Goal: Navigation & Orientation: Find specific page/section

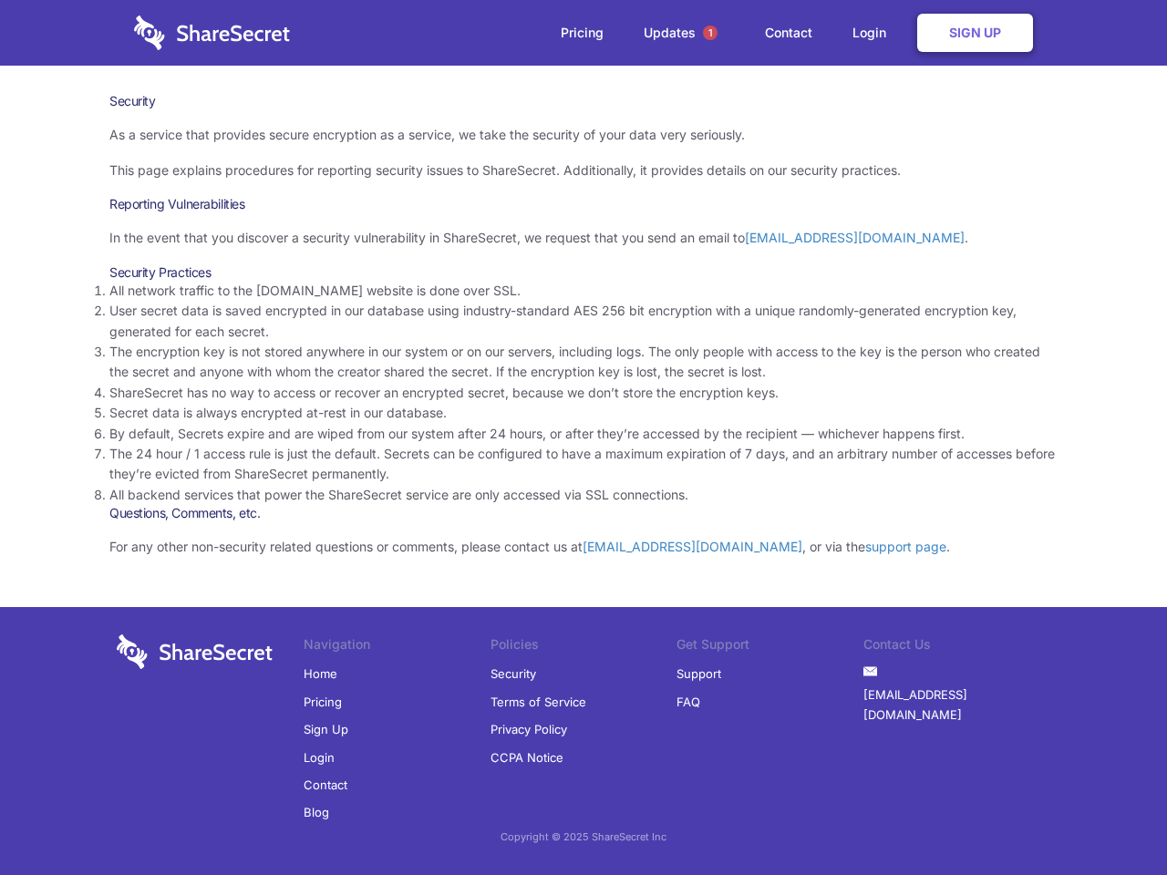
click at [584, 438] on li "By default, Secrets expire and are wiped from our system after 24 hours, or aft…" at bounding box center [583, 434] width 948 height 20
click at [710, 33] on span "1" at bounding box center [710, 33] width 15 height 15
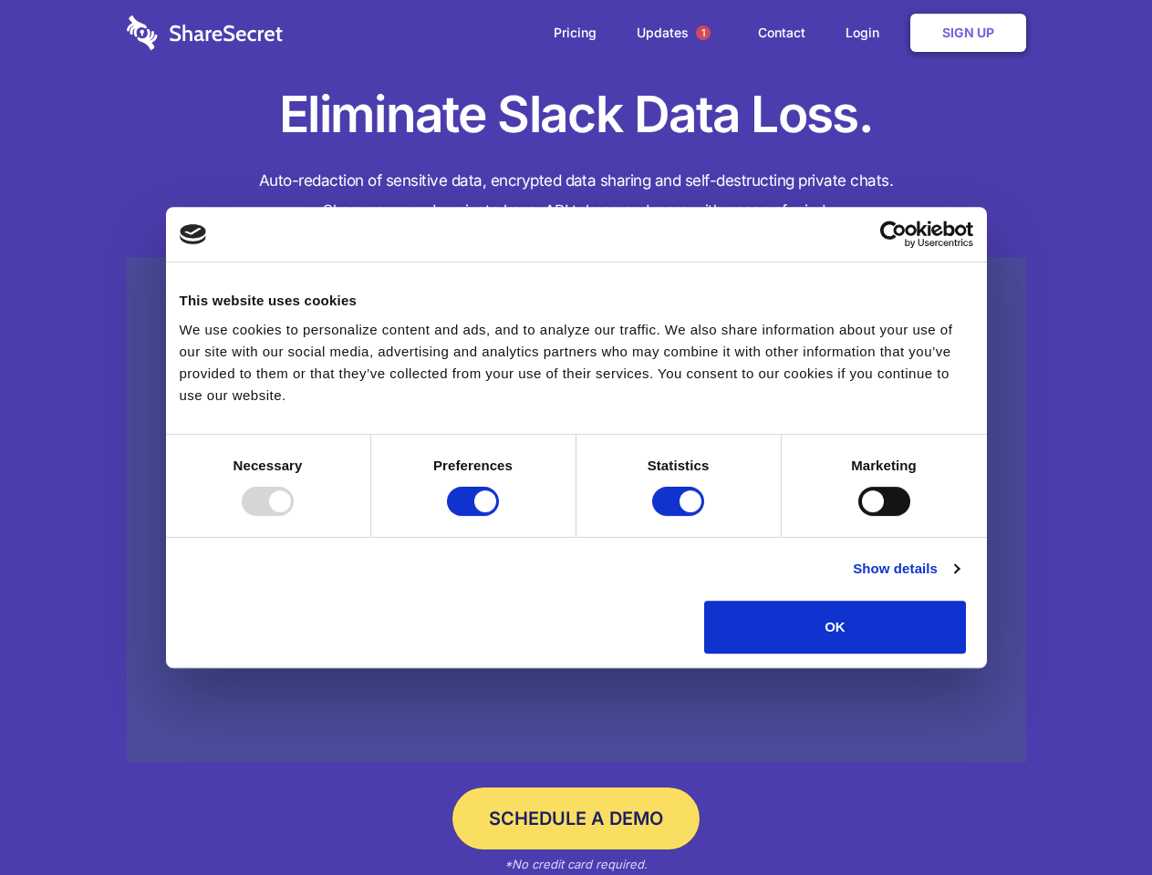
click at [294, 516] on div at bounding box center [268, 501] width 52 height 29
click at [499, 516] on input "Preferences" at bounding box center [473, 501] width 52 height 29
checkbox input "false"
click at [680, 516] on input "Statistics" at bounding box center [678, 501] width 52 height 29
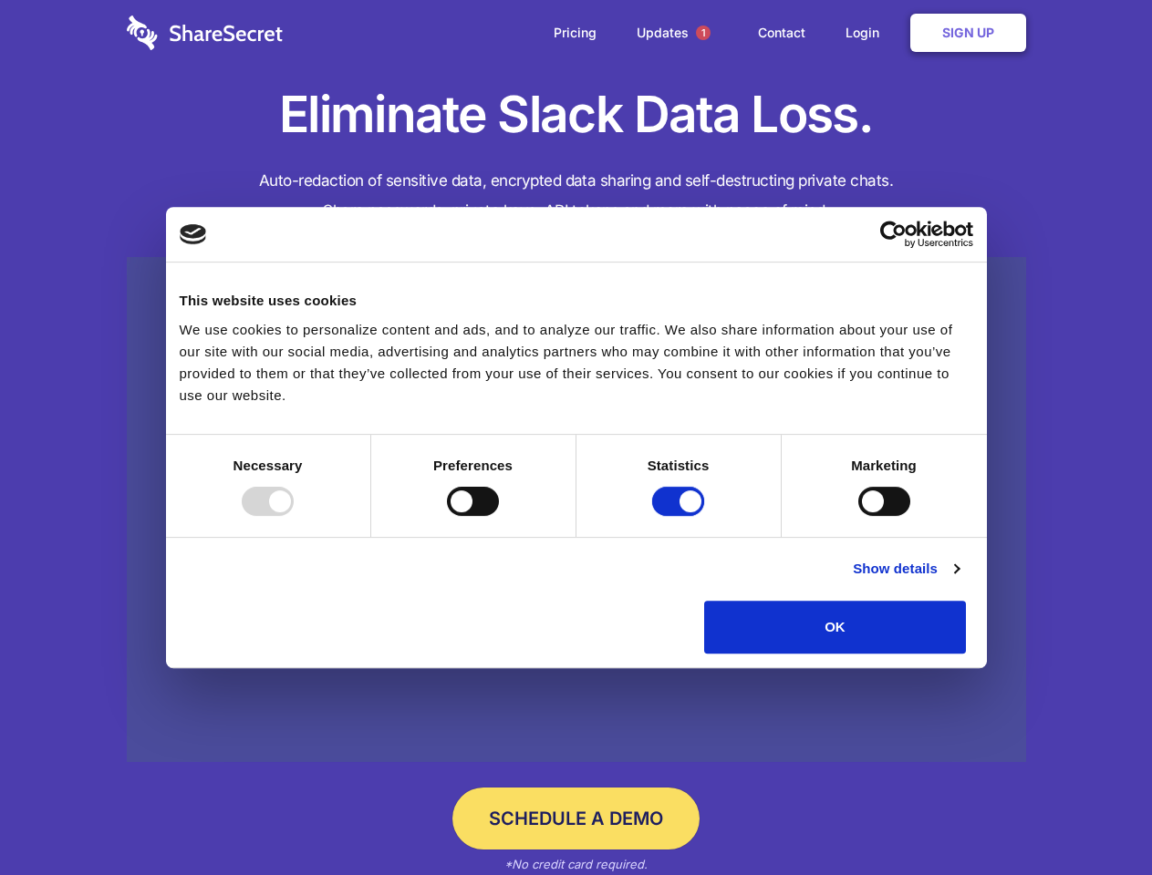
checkbox input "false"
click at [858, 516] on input "Marketing" at bounding box center [884, 501] width 52 height 29
checkbox input "true"
click at [958, 580] on link "Show details" at bounding box center [906, 569] width 106 height 22
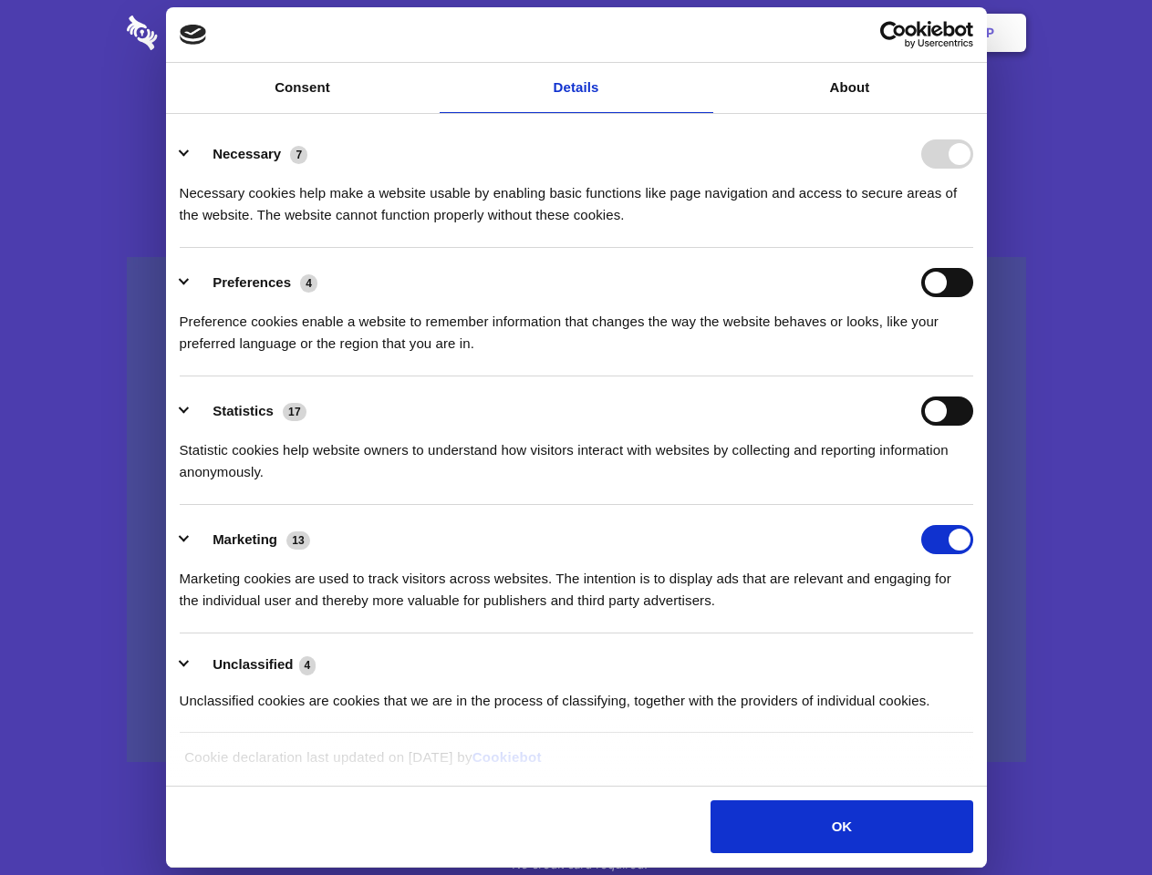
click at [973, 248] on li "Necessary 7 Necessary cookies help make a website usable by enabling basic func…" at bounding box center [576, 183] width 793 height 129
click at [702, 33] on span "1" at bounding box center [703, 33] width 15 height 15
